Goal: Task Accomplishment & Management: Use online tool/utility

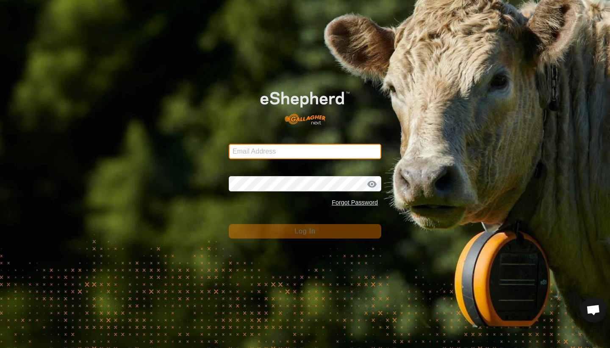
type input "[EMAIL_ADDRESS][DOMAIN_NAME]"
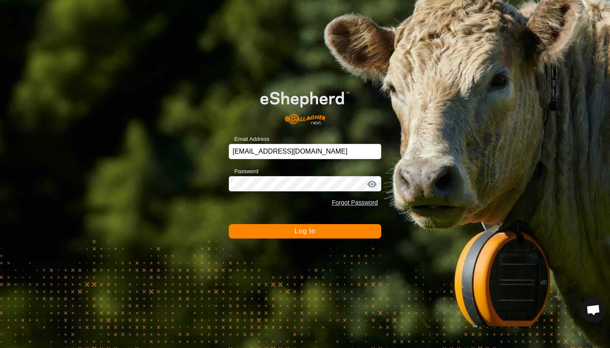
click at [293, 230] on button "Log In" at bounding box center [305, 231] width 153 height 14
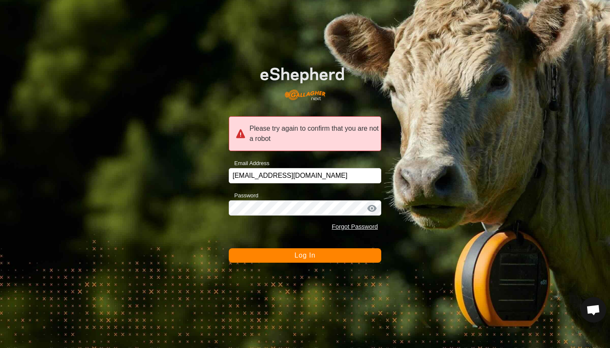
click at [305, 258] on span "Log In" at bounding box center [305, 254] width 21 height 7
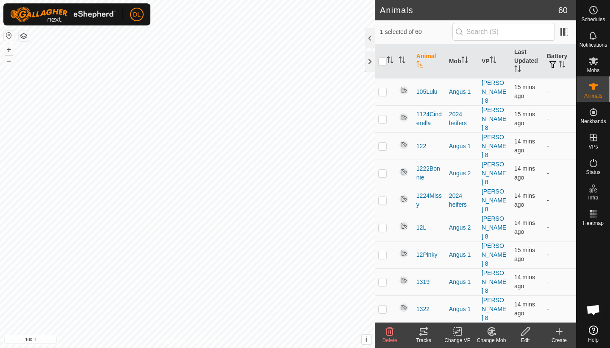
click at [421, 333] on icon at bounding box center [421, 334] width 3 height 3
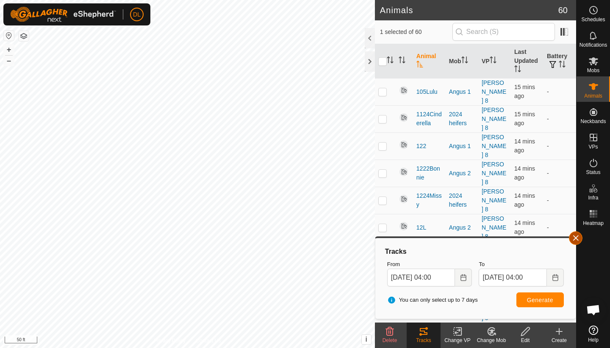
click at [573, 237] on button "button" at bounding box center [576, 238] width 14 height 14
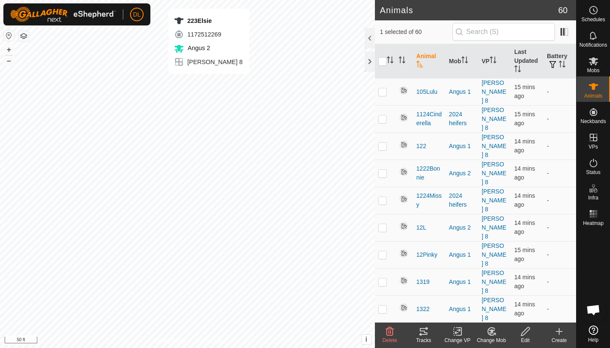
checkbox input "false"
checkbox input "true"
click at [421, 334] on icon at bounding box center [424, 331] width 8 height 7
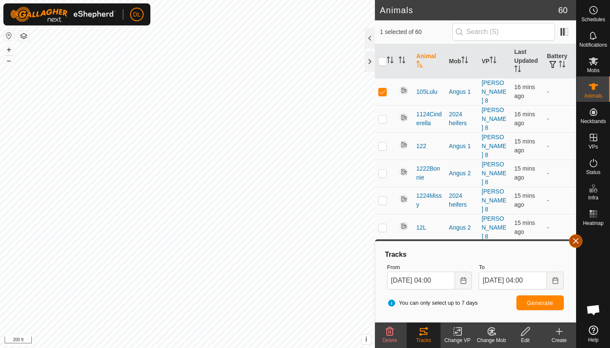
click at [575, 243] on button "button" at bounding box center [576, 241] width 14 height 14
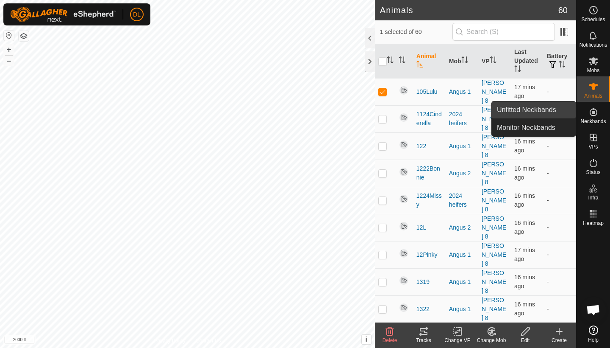
click at [549, 113] on link "Unfitted Neckbands" at bounding box center [534, 109] width 84 height 17
